Goal: Information Seeking & Learning: Learn about a topic

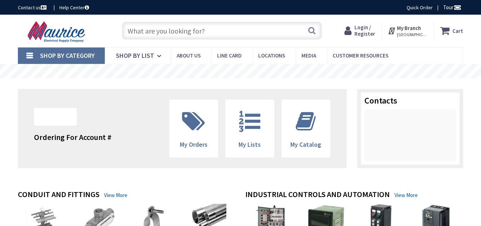
type input "[GEOGRAPHIC_DATA], [GEOGRAPHIC_DATA]"
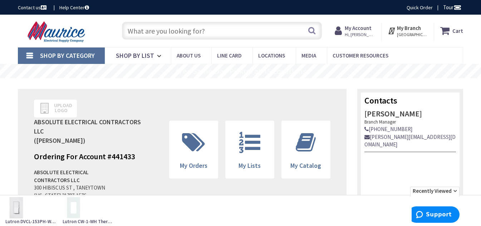
click at [208, 35] on input "text" at bounding box center [222, 31] width 200 height 18
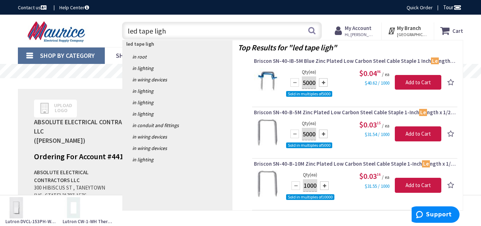
type input "led tape light"
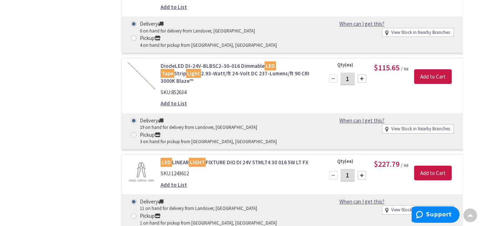
scroll to position [608, 0]
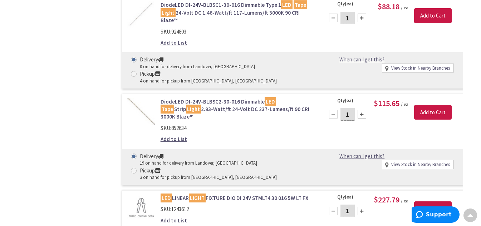
click at [233, 98] on link "DiodeLED DI-24V-BLBSC2-30-016 Dimmable LED Tape Strip Light 2.93-Watt/ft 24-Vol…" at bounding box center [237, 109] width 155 height 23
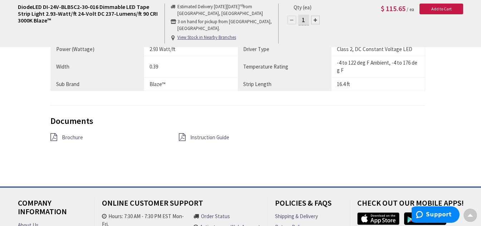
scroll to position [578, 0]
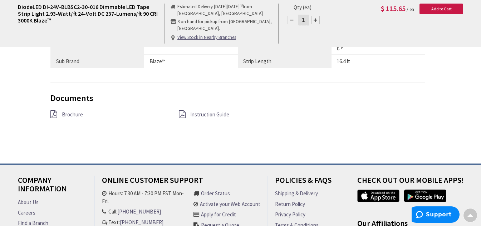
click at [68, 111] on span "Brochure" at bounding box center [72, 114] width 21 height 7
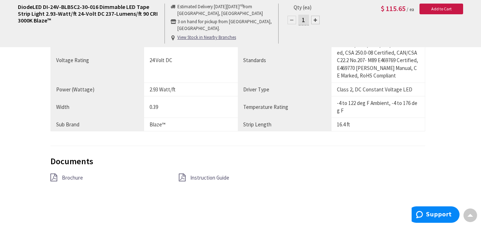
scroll to position [400, 0]
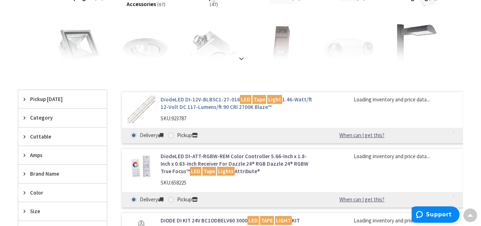
scroll to position [147, 0]
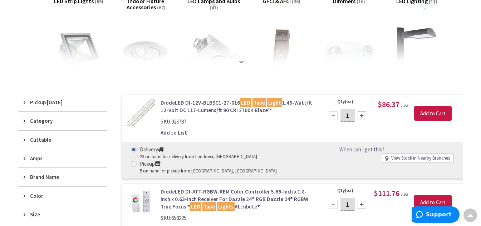
click at [201, 108] on link "DiodeLED DI-12V-BLBSC1-27-016 LED Tape Light 1.46-Watt/ft 12-Volt DC 117-Lumens…" at bounding box center [237, 106] width 155 height 15
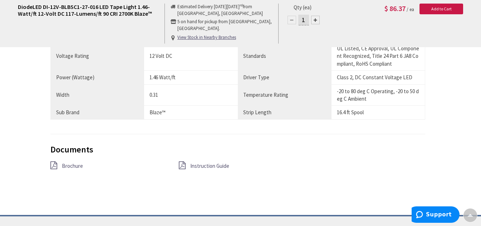
scroll to position [536, 0]
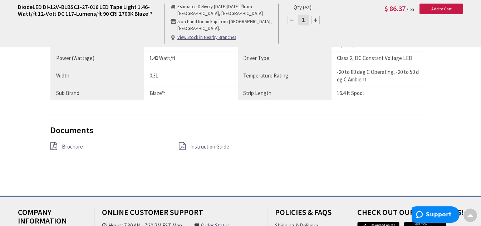
click at [70, 143] on span "Brochure" at bounding box center [72, 146] width 21 height 7
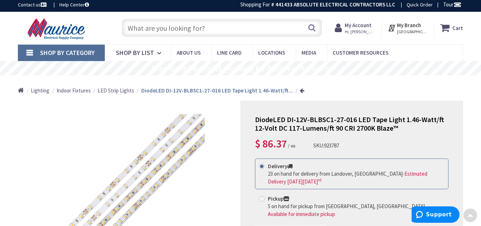
scroll to position [0, 0]
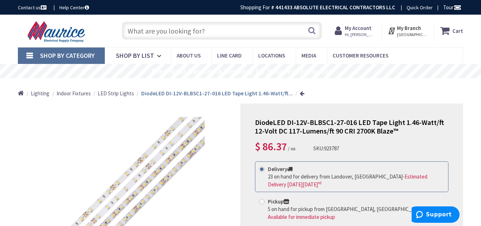
click at [174, 33] on input "text" at bounding box center [222, 31] width 200 height 18
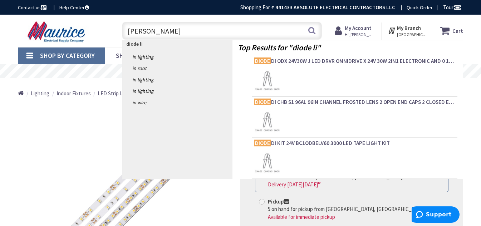
type input "diode line"
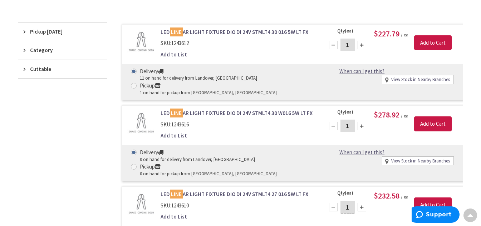
scroll to position [143, 0]
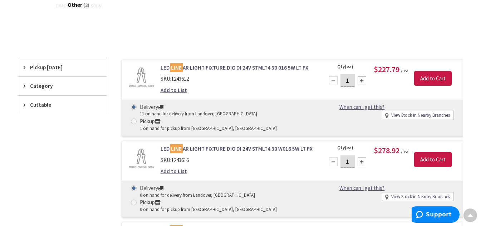
click at [242, 68] on link "LED LINE AR LIGHT FIXTURE DIO DI 24V STMLT4 30 016 5W LT FX" at bounding box center [237, 68] width 155 height 8
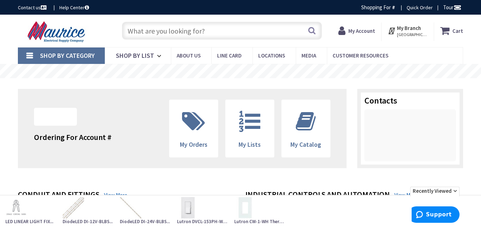
click at [178, 30] on input "text" at bounding box center [222, 31] width 200 height 18
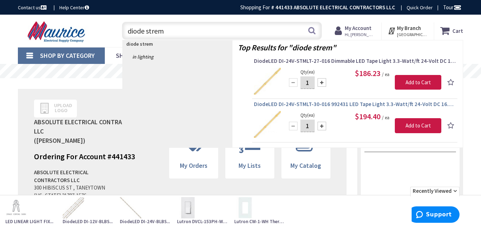
type input "diode strem"
click at [322, 101] on span "DiodeLED DI-24V-STMLT-30-016 992431 LED Tape Light 3.3-Watt/ft 24-Volt DC 16.4-…" at bounding box center [355, 104] width 202 height 7
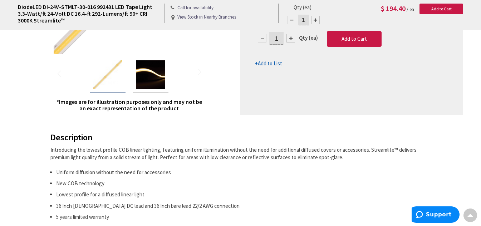
scroll to position [214, 0]
click at [148, 74] on img "DiodeLED DI-24V-STMLT-30-016 992431 LED Tape Light 3.3-Watt/ft 24-Volt DC 16.4-…" at bounding box center [150, 74] width 29 height 29
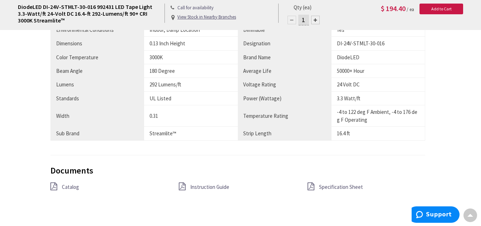
scroll to position [608, 0]
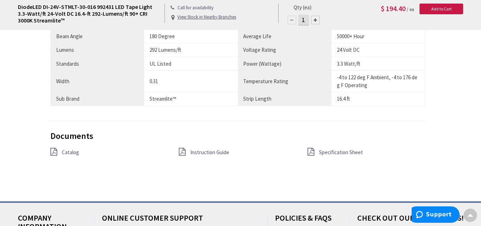
click at [325, 151] on span "Specification Sheet" at bounding box center [341, 152] width 44 height 7
